Goal: Task Accomplishment & Management: Manage account settings

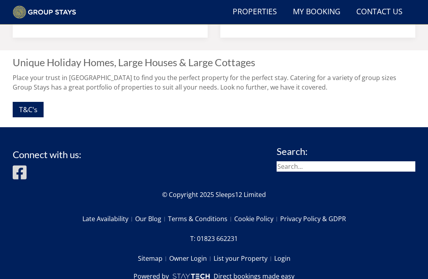
scroll to position [783, 0]
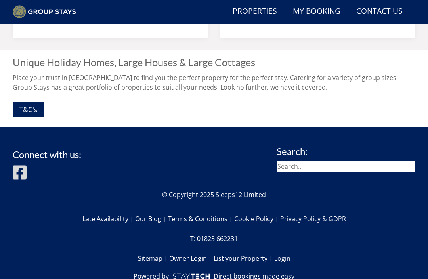
click at [284, 259] on link "Login" at bounding box center [282, 258] width 16 height 13
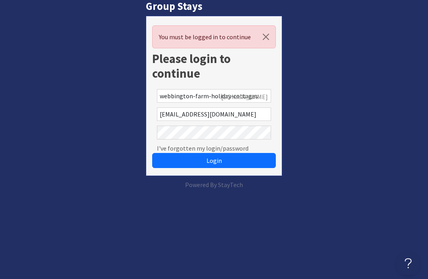
click at [217, 171] on form "You must be logged in to continue Please login to continue [GEOGRAPHIC_DATA]-fa…" at bounding box center [214, 96] width 136 height 160
click at [218, 159] on span "Login" at bounding box center [213, 160] width 15 height 8
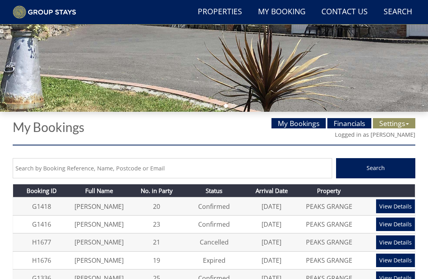
scroll to position [165, 0]
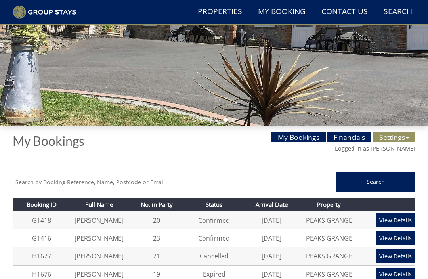
click at [408, 139] on link "Settings" at bounding box center [393, 137] width 42 height 10
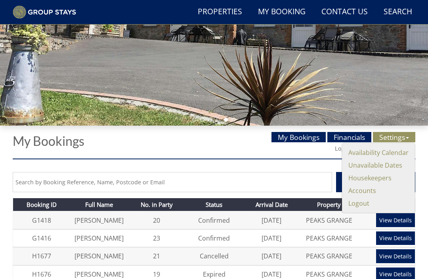
click at [376, 167] on link "Unavailable Dates" at bounding box center [375, 165] width 54 height 9
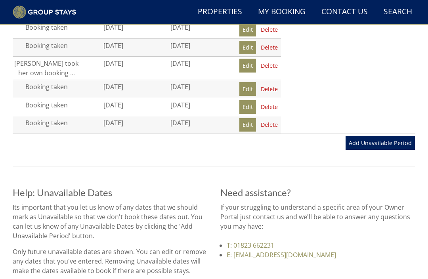
scroll to position [542, 0]
click at [374, 138] on link "Add Unavailable Period" at bounding box center [379, 142] width 69 height 13
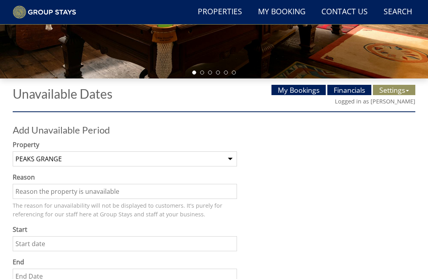
scroll to position [201, 0]
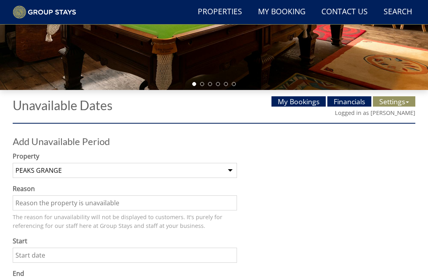
click at [40, 203] on input "Reason" at bounding box center [125, 202] width 224 height 15
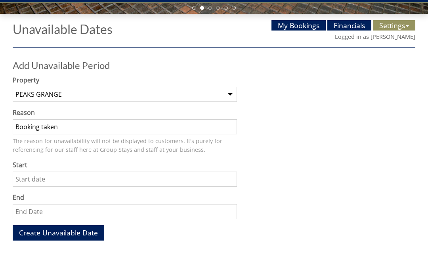
scroll to position [257, 0]
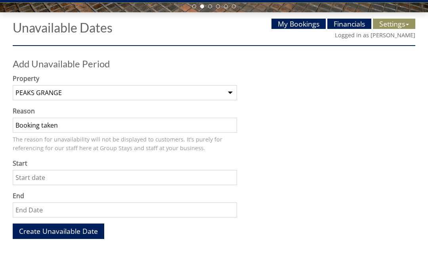
type input "Booking taken"
click at [85, 192] on input "Start" at bounding box center [125, 199] width 224 height 15
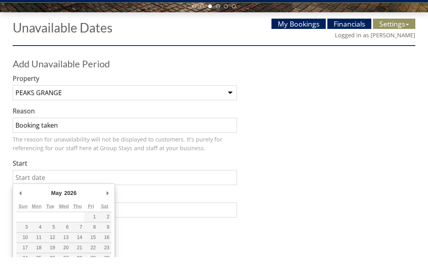
type input "15/05/2026"
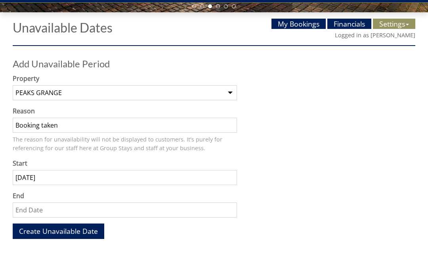
scroll to position [279, 0]
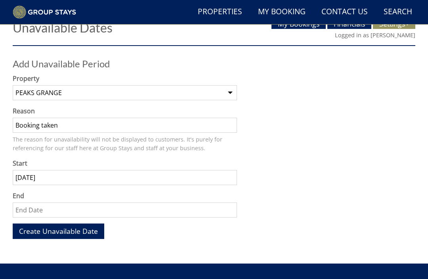
click at [84, 208] on input "End" at bounding box center [125, 209] width 224 height 15
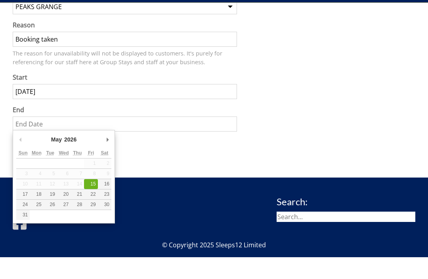
scroll to position [343, 0]
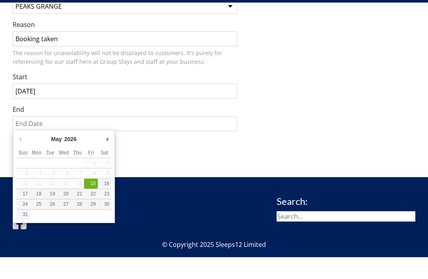
type input "18/05/2026"
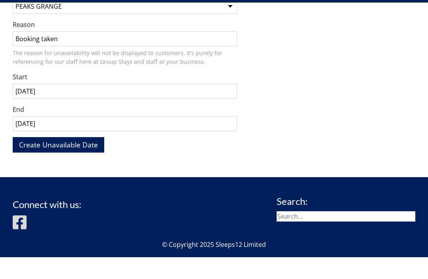
scroll to position [365, 0]
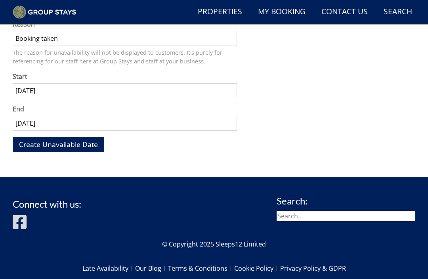
click at [71, 146] on span "Create Unavailable Date" at bounding box center [58, 144] width 79 height 10
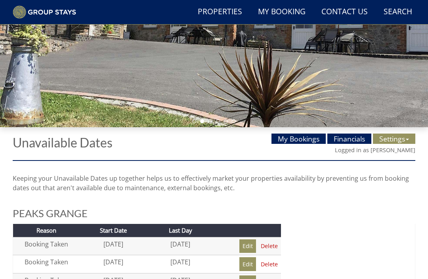
scroll to position [171, 0]
